Goal: Task Accomplishment & Management: Use online tool/utility

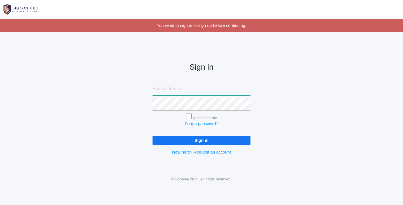
type input "jennjenkins2003@yahoo.com"
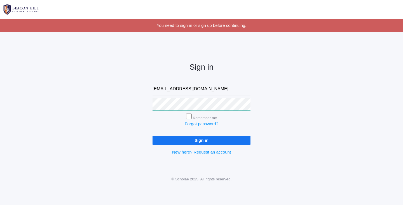
click at [202, 139] on input "Sign in" at bounding box center [202, 140] width 98 height 9
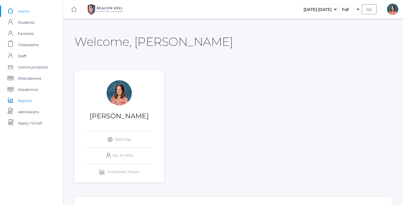
click at [27, 101] on span "Reports" at bounding box center [25, 100] width 14 height 11
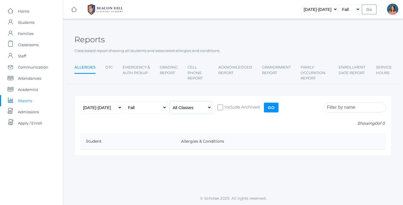
select select "2115"
click at [273, 109] on input "Go" at bounding box center [271, 108] width 15 height 10
select select "2115"
click at [271, 106] on input "Go" at bounding box center [271, 108] width 15 height 10
select select "2084"
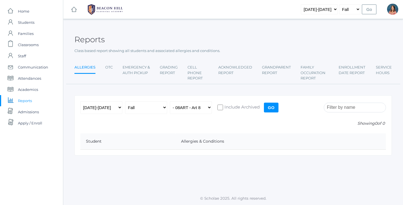
click at [276, 105] on input "Go" at bounding box center [271, 108] width 15 height 10
click at [272, 109] on input "Go" at bounding box center [271, 108] width 15 height 10
select select "any"
click at [272, 109] on input "Go" at bounding box center [271, 108] width 15 height 10
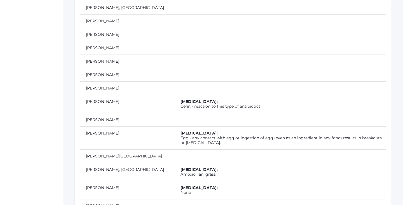
scroll to position [97, 0]
